Goal: Task Accomplishment & Management: Complete application form

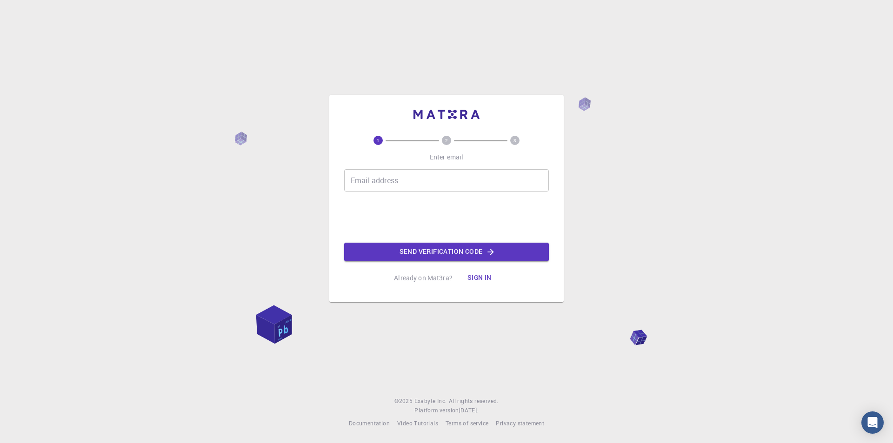
click at [414, 181] on input "Email address" at bounding box center [446, 180] width 205 height 22
type input "[EMAIL_ADDRESS][DOMAIN_NAME]"
click at [465, 254] on button "Send verification code" at bounding box center [446, 252] width 205 height 19
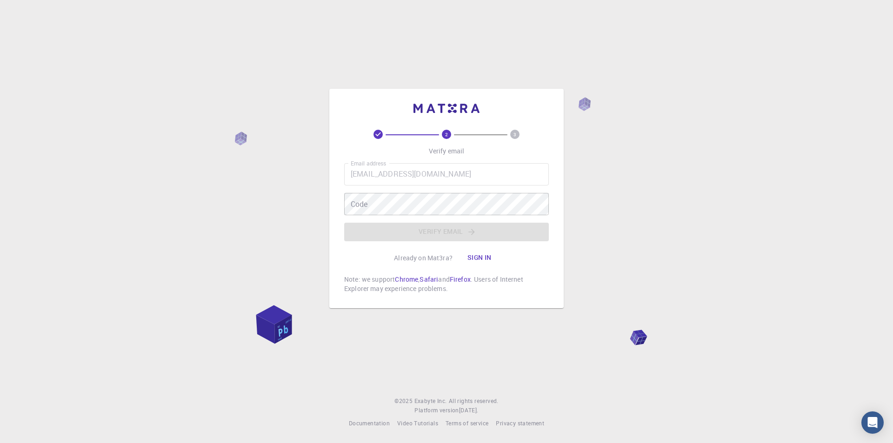
click at [476, 257] on button "Sign in" at bounding box center [479, 258] width 39 height 19
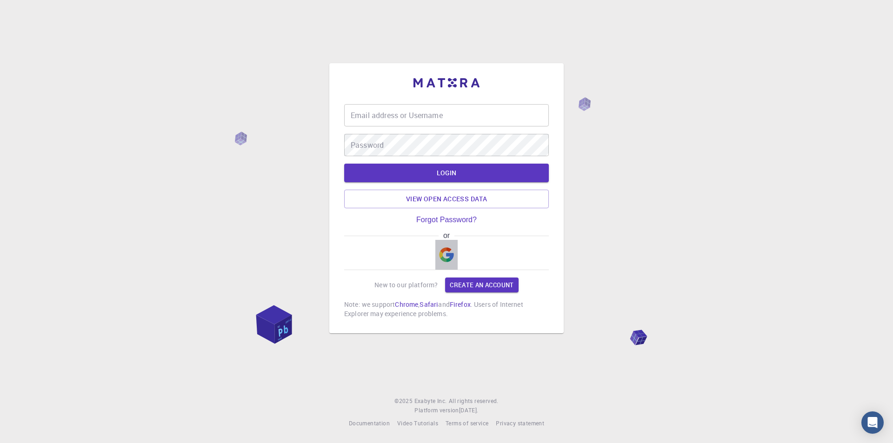
click at [445, 250] on img "button" at bounding box center [446, 254] width 15 height 15
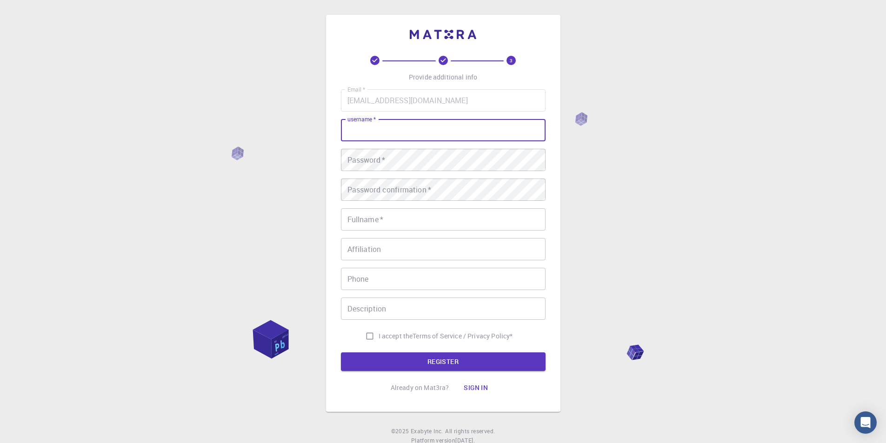
click at [416, 134] on input "username   *" at bounding box center [443, 130] width 205 height 22
click at [390, 138] on input "username   *" at bounding box center [443, 130] width 205 height 22
type input "[PERSON_NAME]"
click at [391, 147] on div "Email   * [EMAIL_ADDRESS][DOMAIN_NAME] Email   * username   * [PERSON_NAME] use…" at bounding box center [443, 217] width 205 height 256
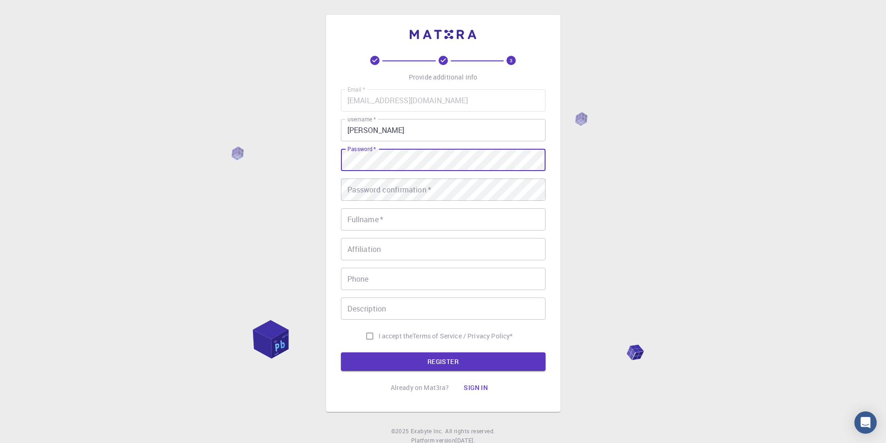
click at [372, 218] on input "Fullname   *" at bounding box center [443, 219] width 205 height 22
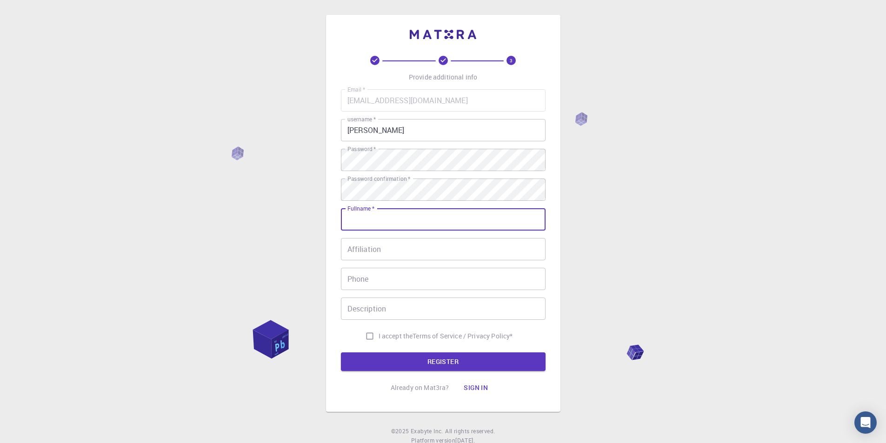
click at [363, 219] on input "Fullname   *" at bounding box center [443, 219] width 205 height 22
type input "[PERSON_NAME]"
type input "0777950655"
click at [378, 250] on input "Affiliation" at bounding box center [443, 249] width 205 height 22
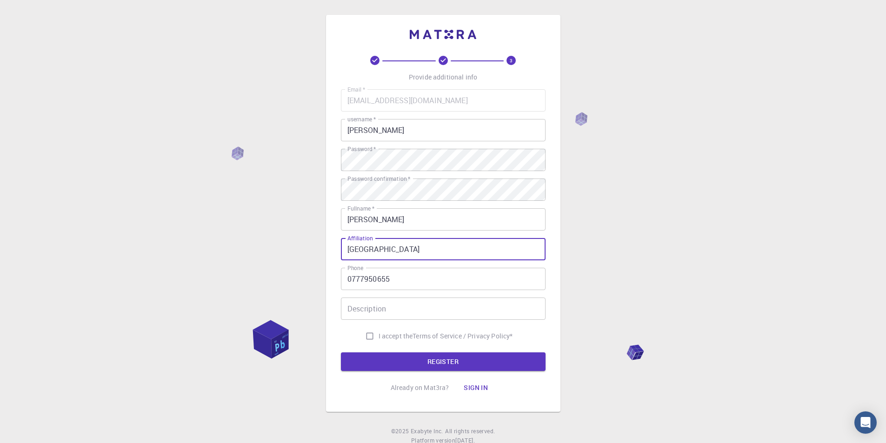
type input "[GEOGRAPHIC_DATA]"
click at [370, 337] on input "I accept the Terms of Service / Privacy Policy *" at bounding box center [370, 336] width 18 height 18
checkbox input "true"
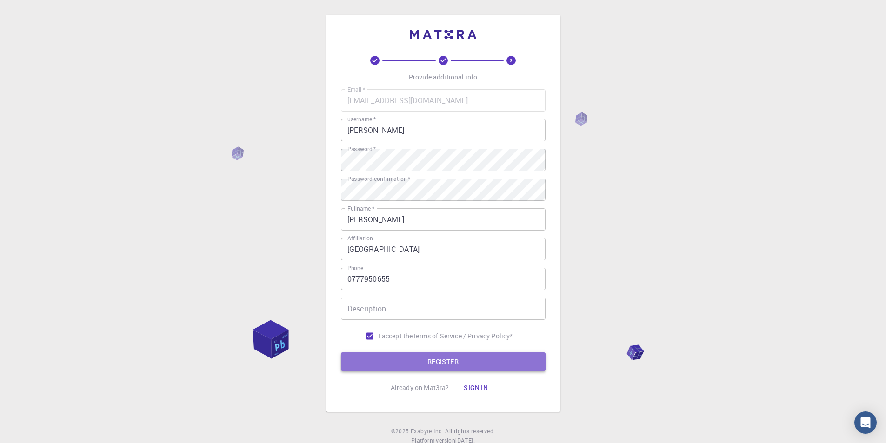
click at [412, 368] on button "REGISTER" at bounding box center [443, 361] width 205 height 19
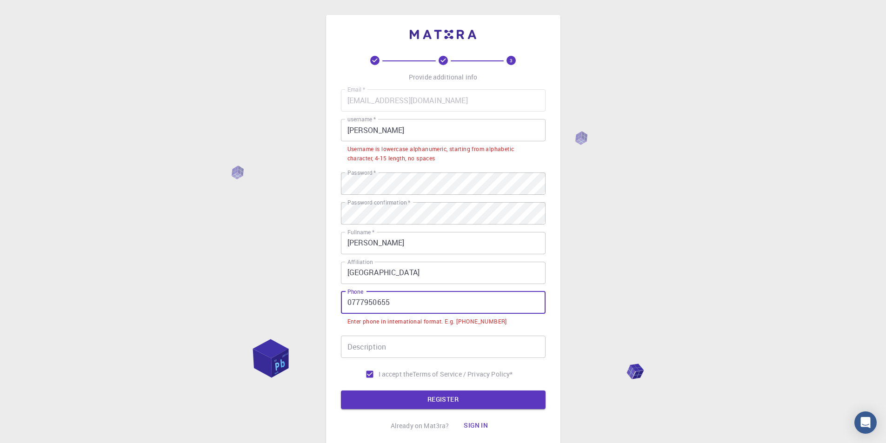
drag, startPoint x: 350, startPoint y: 303, endPoint x: 344, endPoint y: 304, distance: 6.1
click at [344, 304] on input "0777950655" at bounding box center [443, 303] width 205 height 22
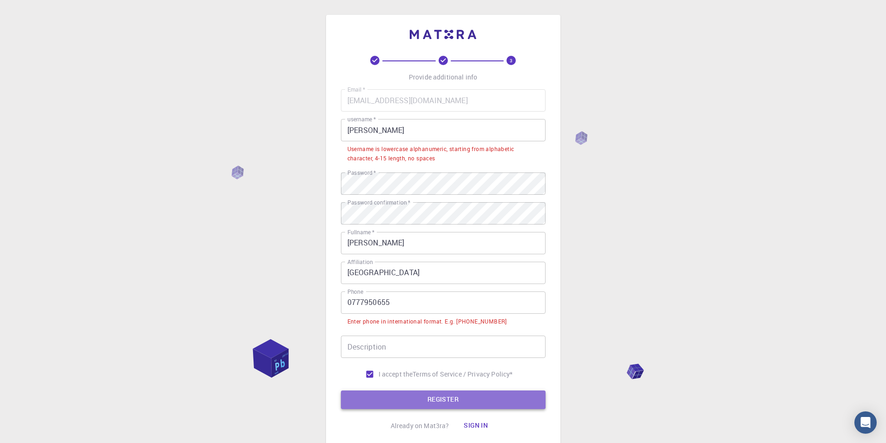
click at [379, 398] on button "REGISTER" at bounding box center [443, 400] width 205 height 19
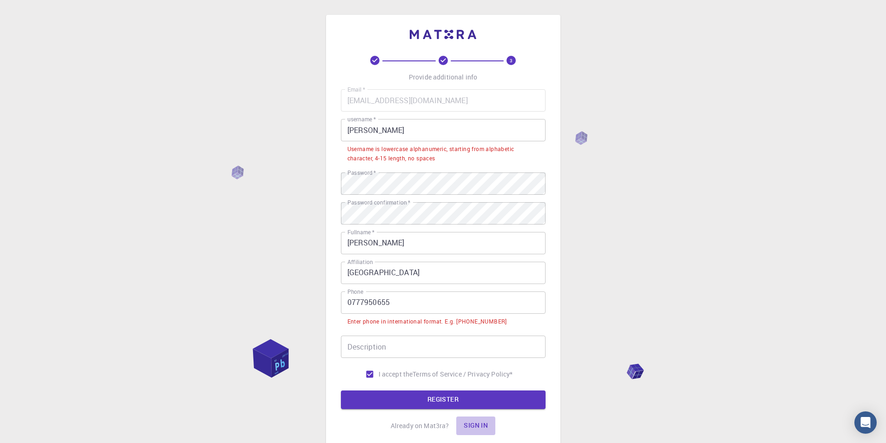
click at [472, 424] on button "Sign in" at bounding box center [475, 426] width 39 height 19
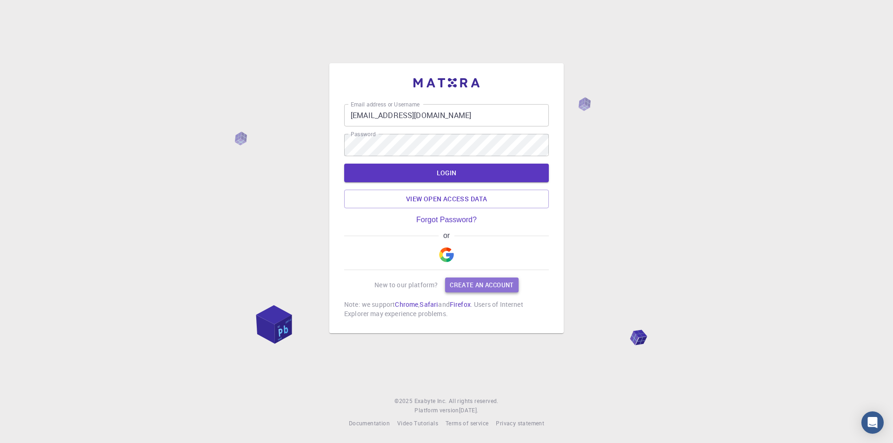
click at [473, 287] on link "Create an account" at bounding box center [481, 285] width 73 height 15
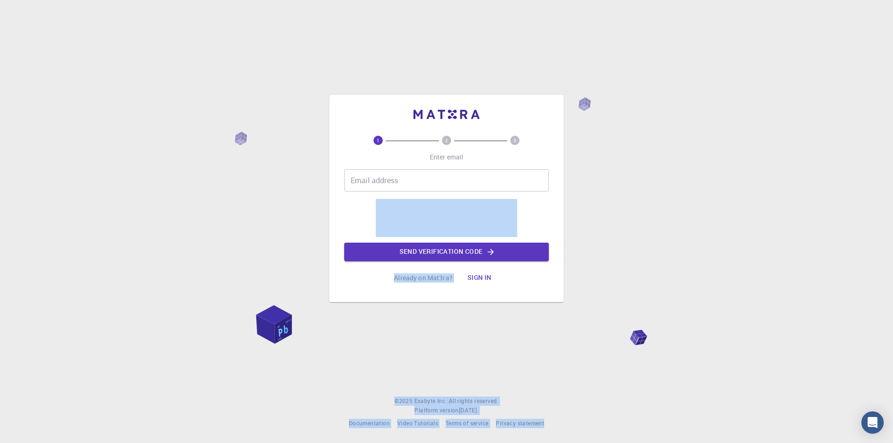
click at [743, 215] on div "1 2 3 Enter email Email address Email address Send verification code Already on…" at bounding box center [446, 221] width 893 height 443
